Goal: Check status: Check status

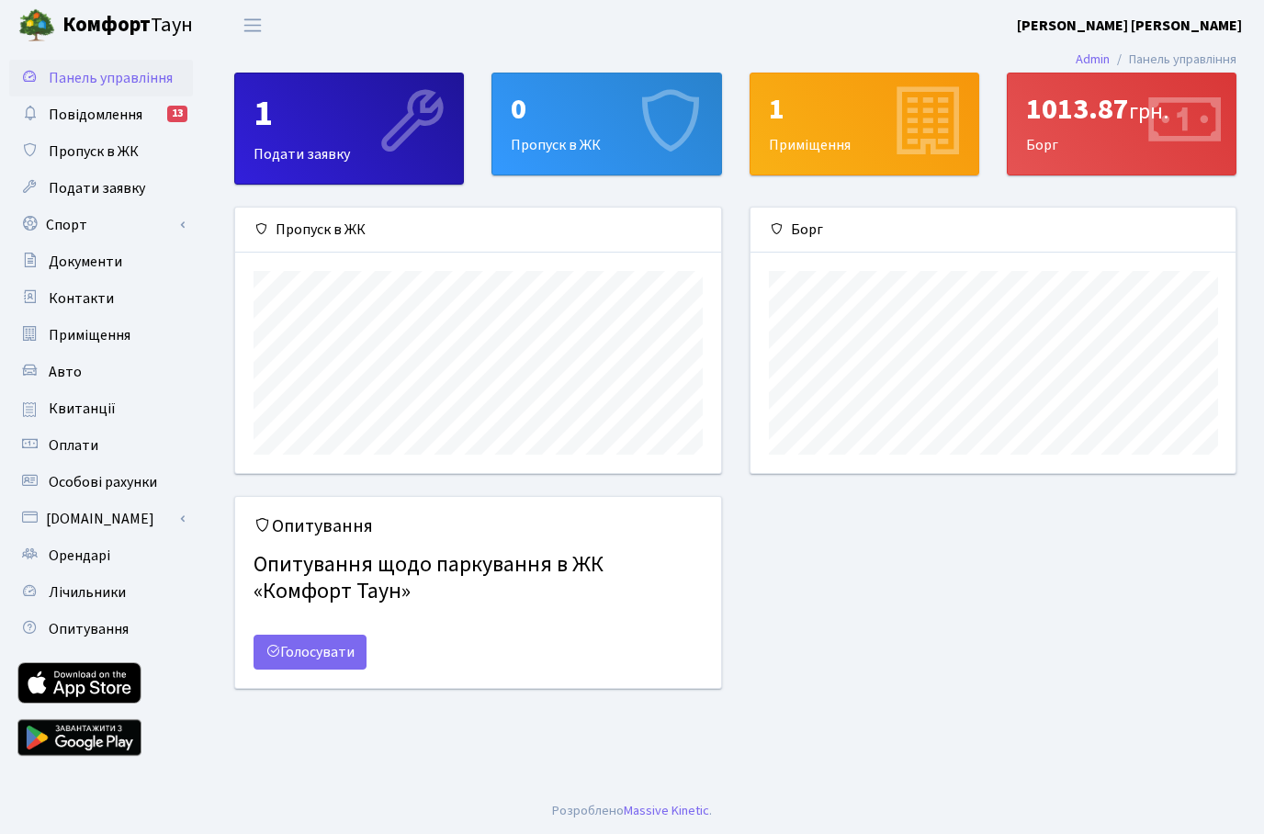
scroll to position [266, 485]
click at [51, 409] on span "Квитанції" at bounding box center [82, 409] width 67 height 20
click at [74, 411] on span "Квитанції" at bounding box center [82, 409] width 67 height 20
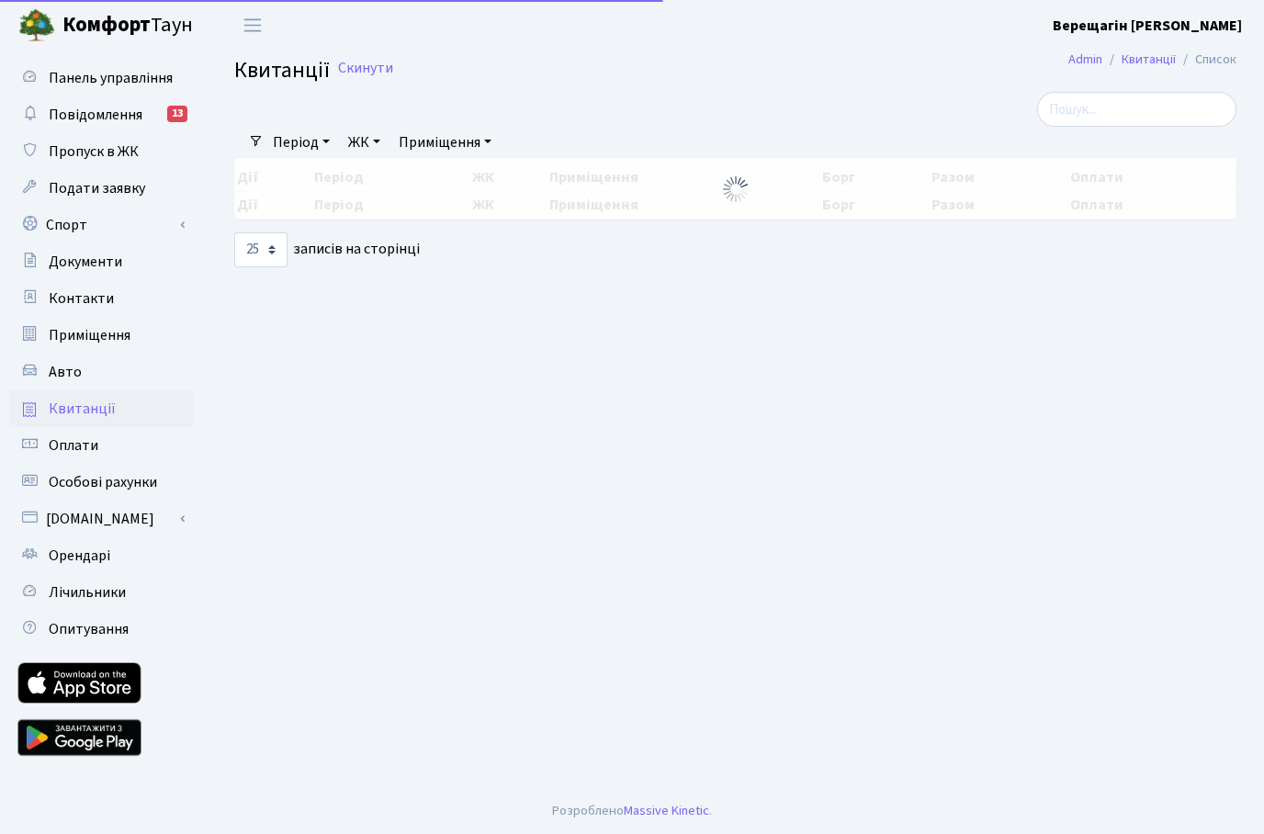
select select "25"
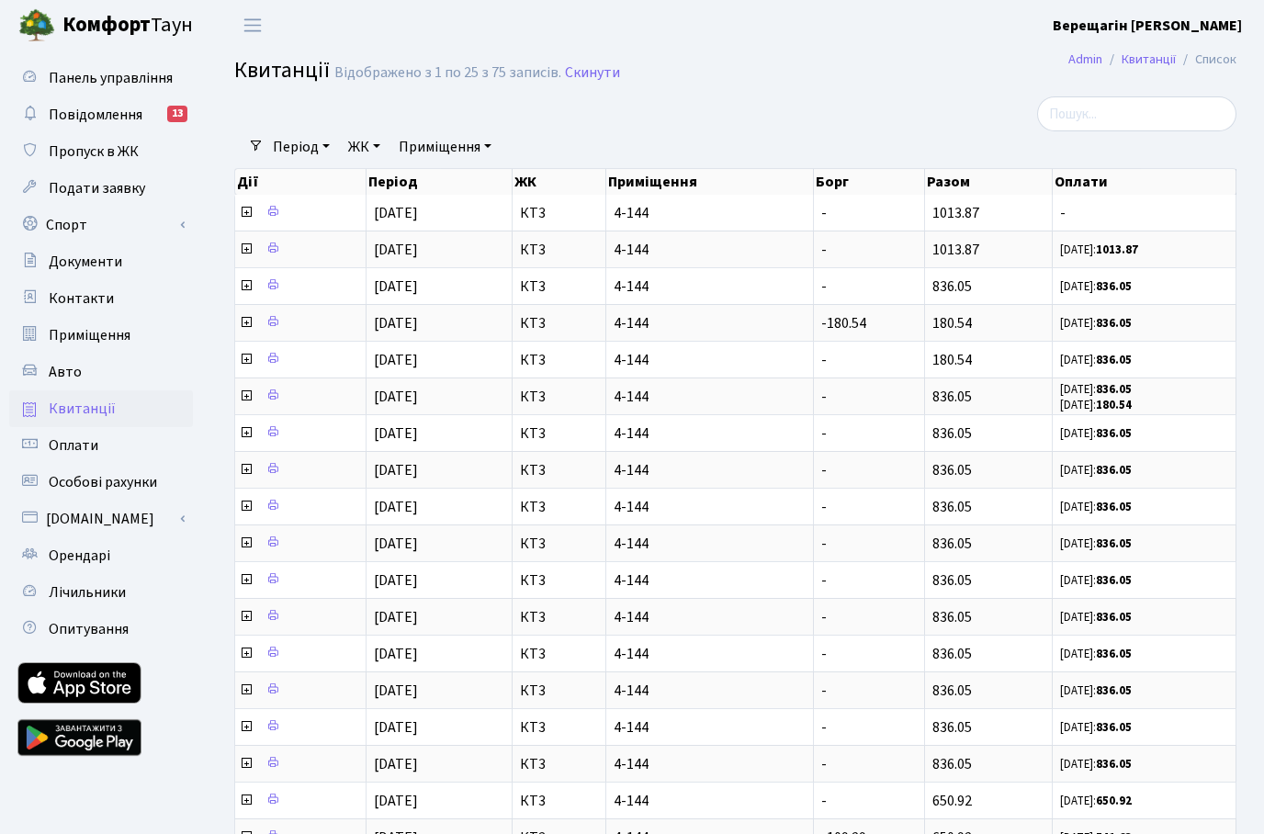
click at [911, 220] on td "-" at bounding box center [869, 213] width 111 height 36
click at [255, 216] on span at bounding box center [247, 213] width 17 height 20
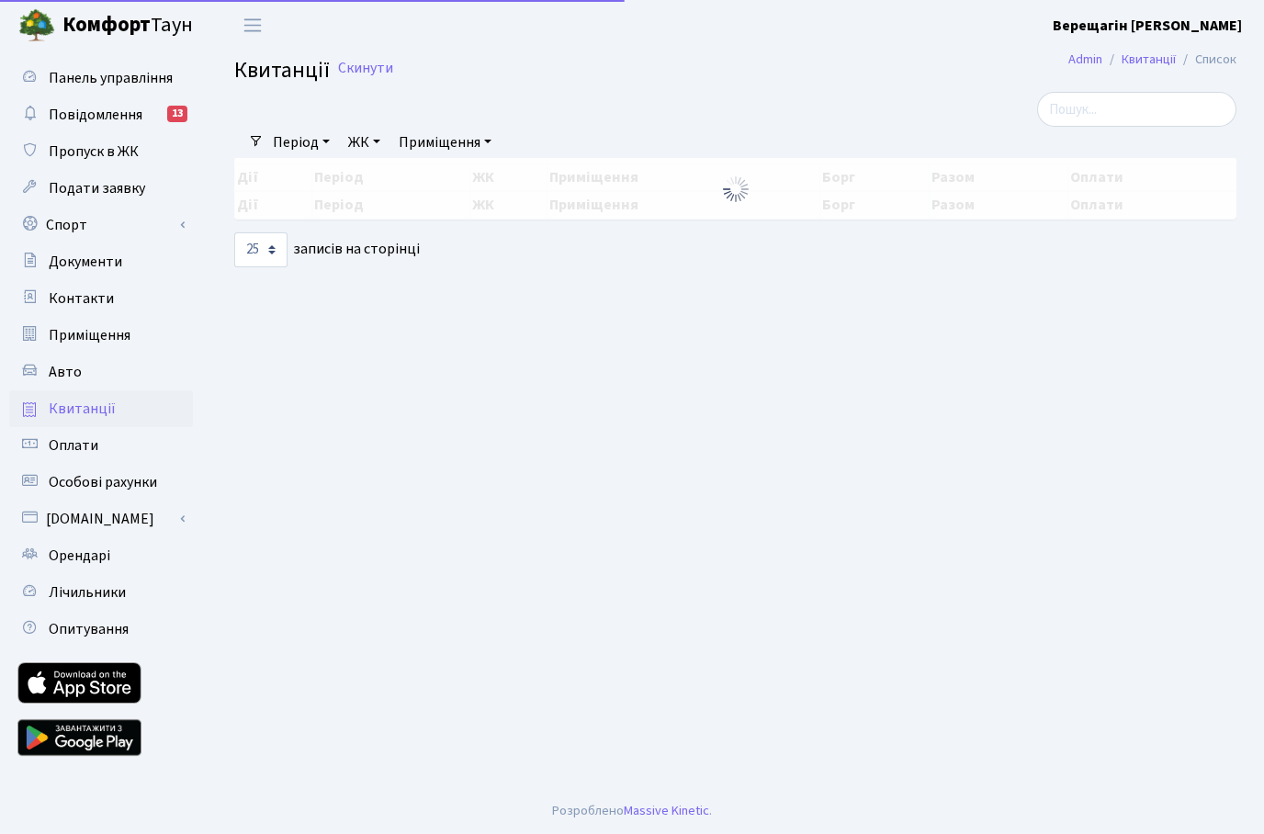
select select "25"
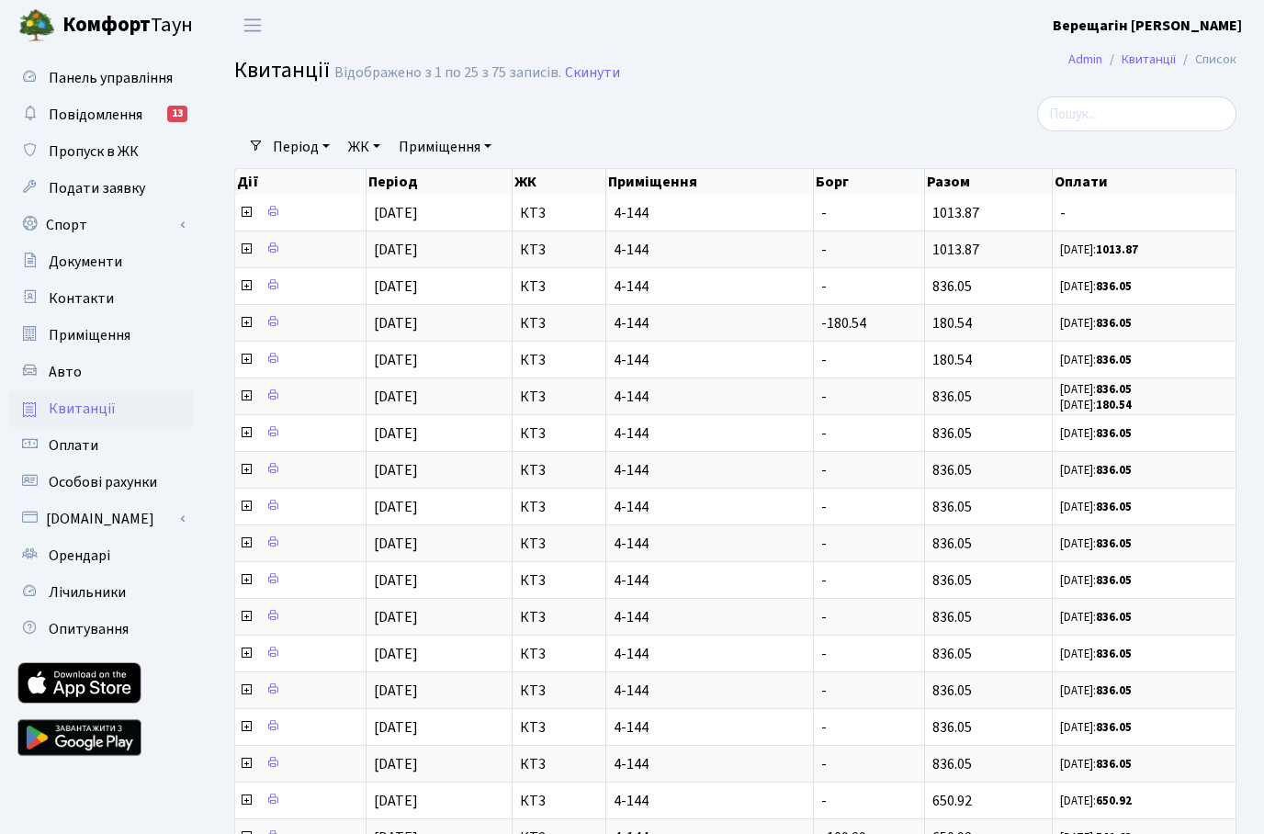
click at [1178, 205] on td "-" at bounding box center [1145, 213] width 184 height 36
click at [341, 214] on td at bounding box center [300, 213] width 131 height 36
click at [240, 223] on span at bounding box center [247, 213] width 17 height 20
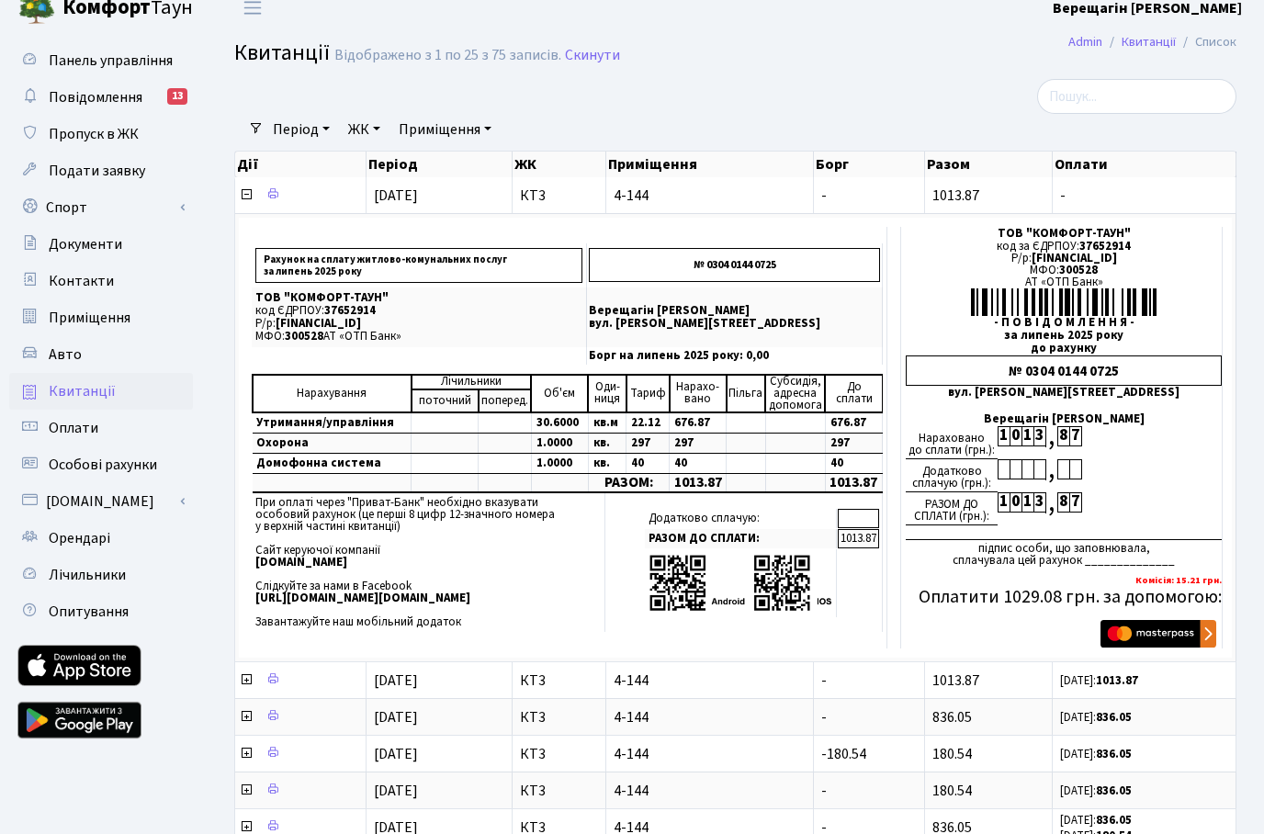
scroll to position [17, 0]
